Goal: Navigation & Orientation: Find specific page/section

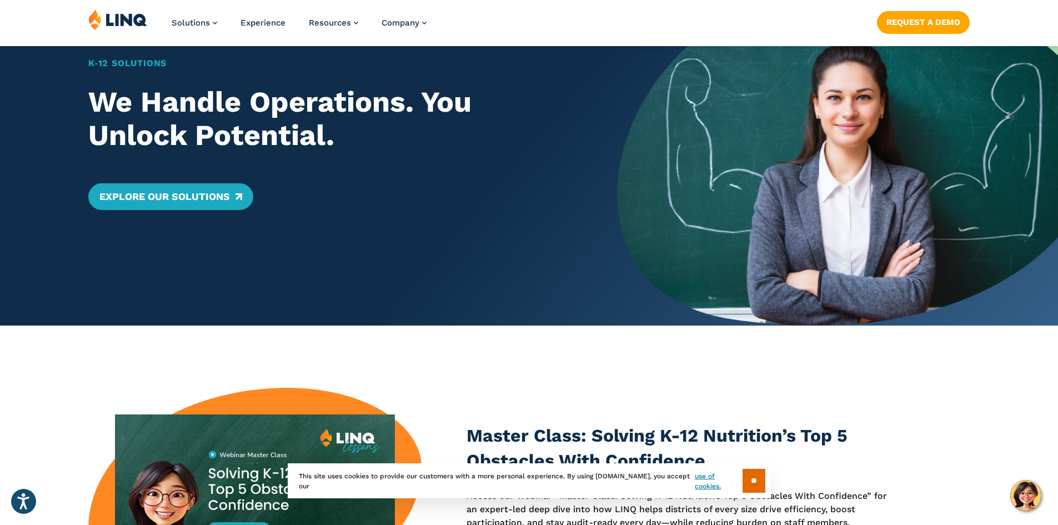
scroll to position [278, 0]
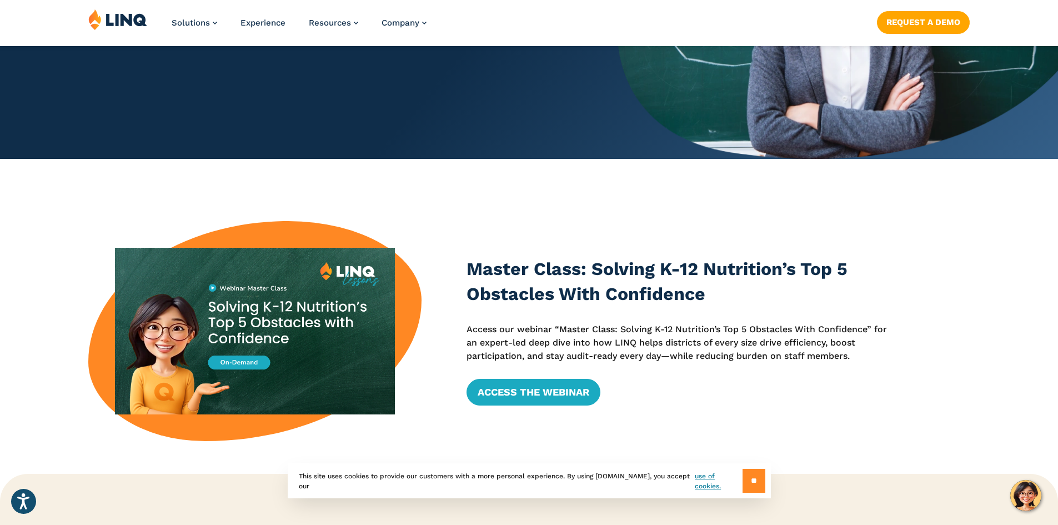
click at [754, 479] on input "**" at bounding box center [753, 481] width 23 height 24
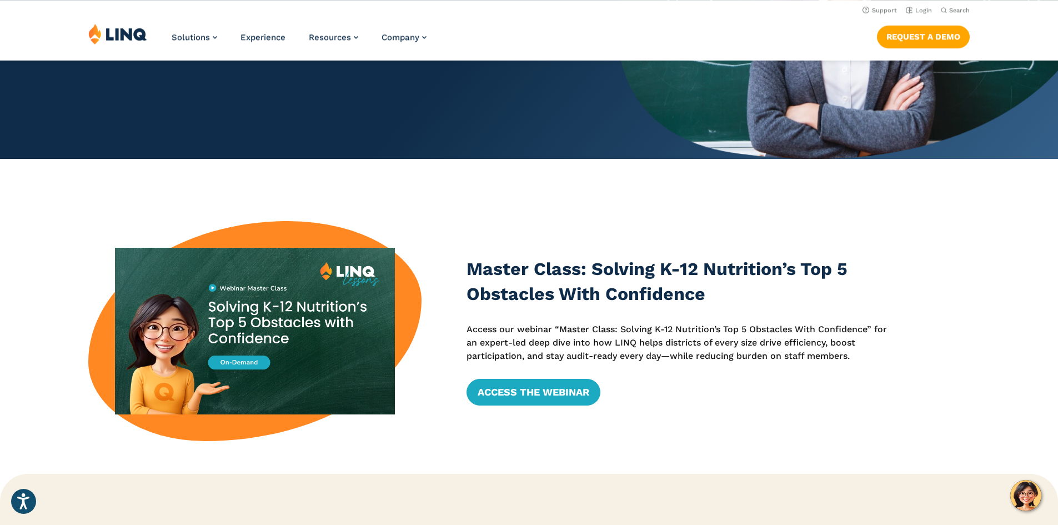
scroll to position [0, 0]
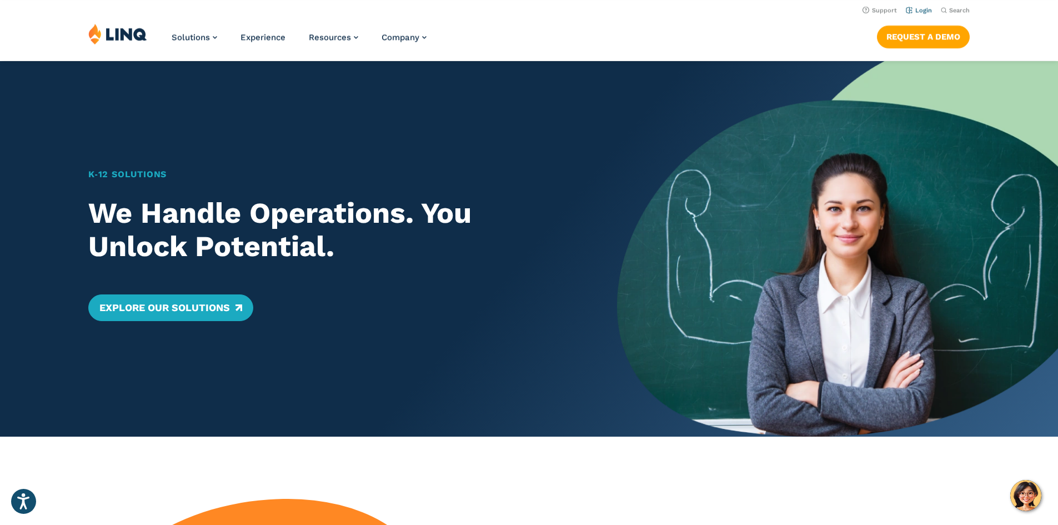
click at [920, 8] on link "Login" at bounding box center [918, 10] width 26 height 7
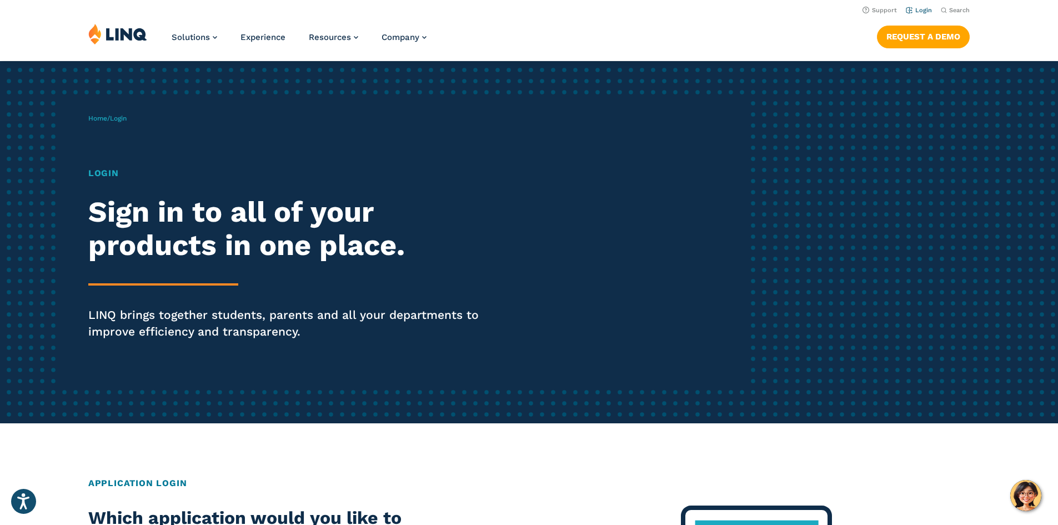
click at [915, 9] on link "Login" at bounding box center [918, 10] width 26 height 7
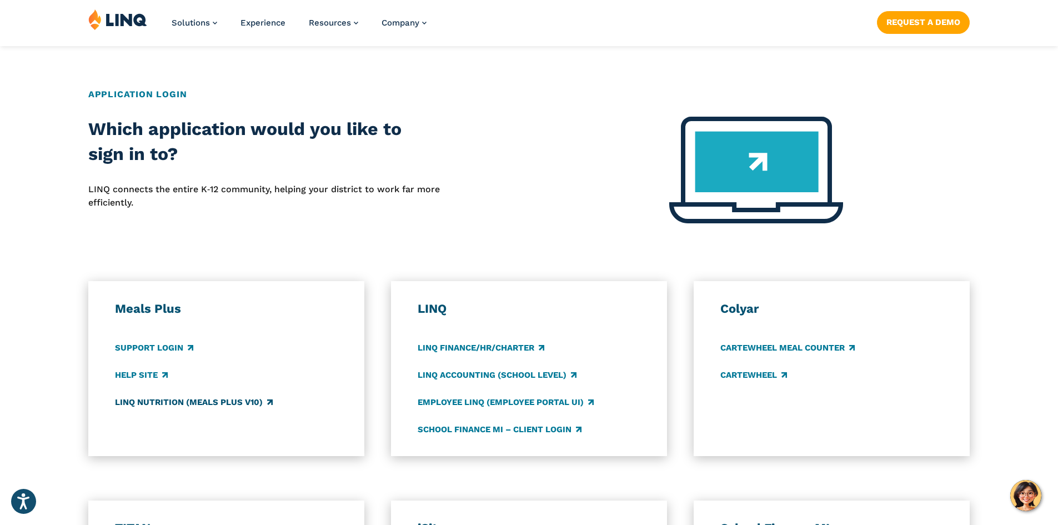
scroll to position [555, 0]
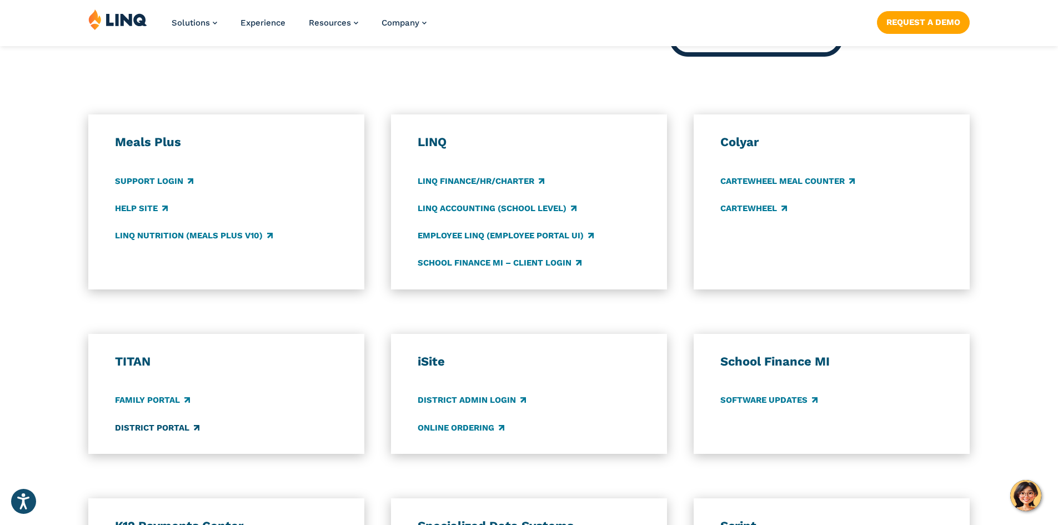
click at [148, 422] on link "District Portal" at bounding box center [157, 427] width 84 height 12
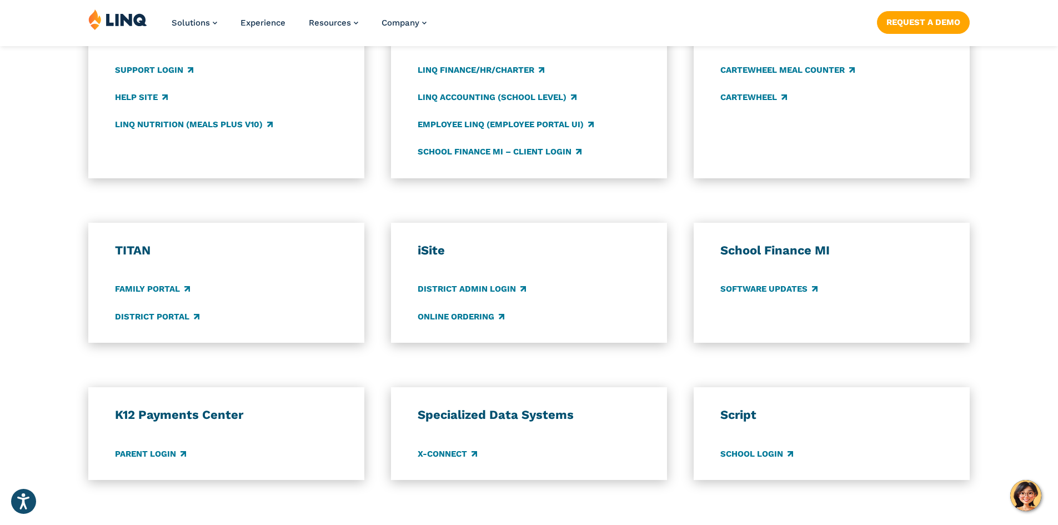
scroll to position [444, 0]
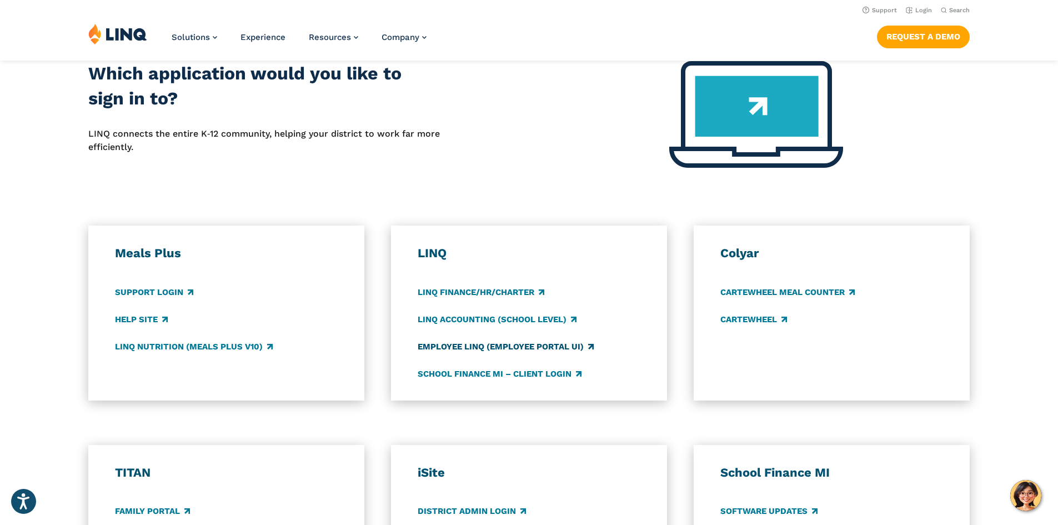
click at [454, 341] on link "Employee LINQ (Employee Portal UI)" at bounding box center [505, 346] width 176 height 12
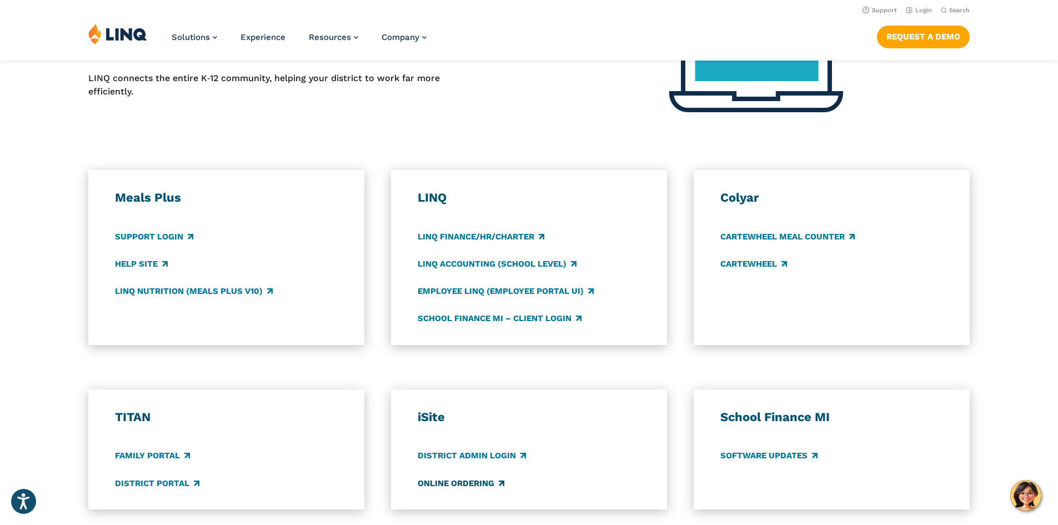
scroll to position [167, 0]
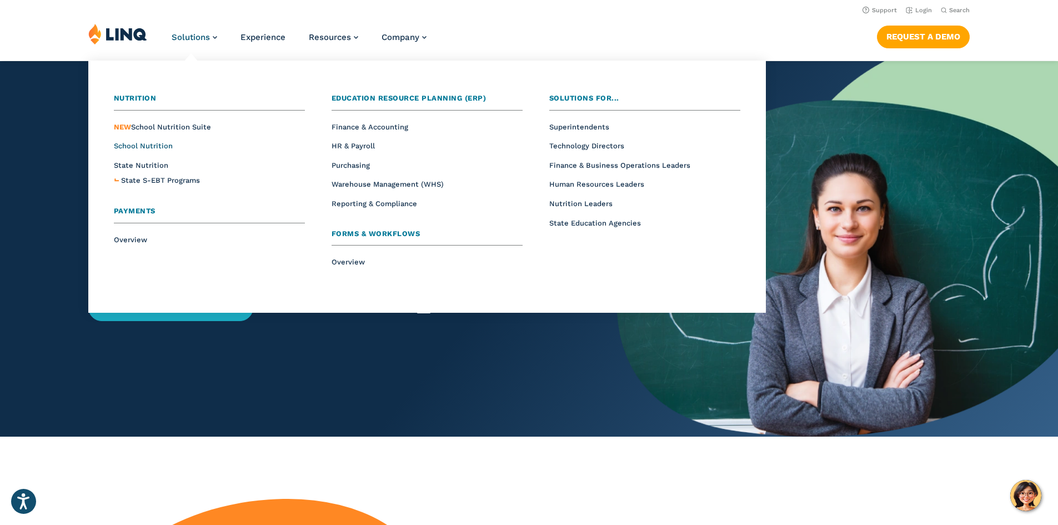
click at [152, 144] on span "School Nutrition" at bounding box center [143, 146] width 59 height 8
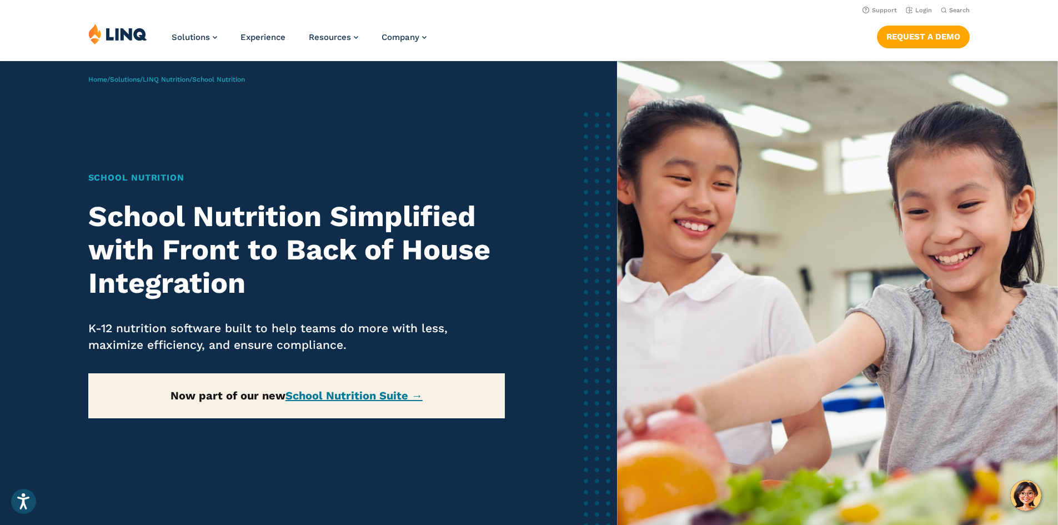
click at [130, 37] on img at bounding box center [117, 33] width 59 height 21
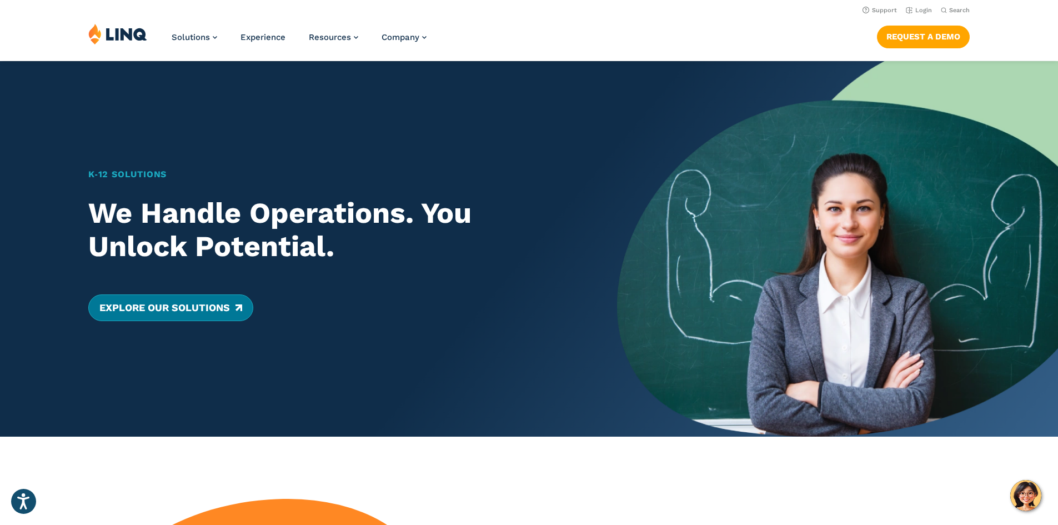
click at [202, 310] on link "Explore Our Solutions" at bounding box center [170, 307] width 165 height 27
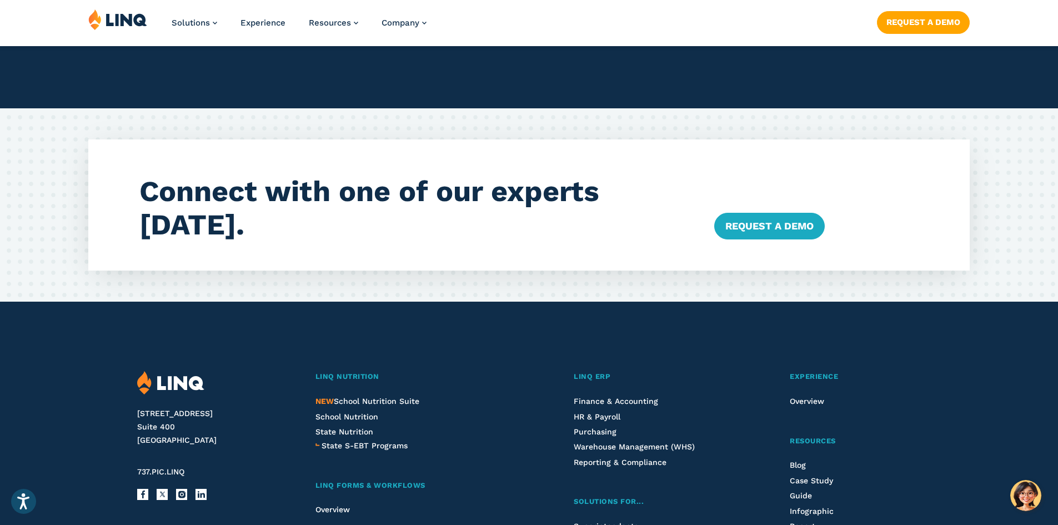
scroll to position [2220, 0]
